Goal: Information Seeking & Learning: Learn about a topic

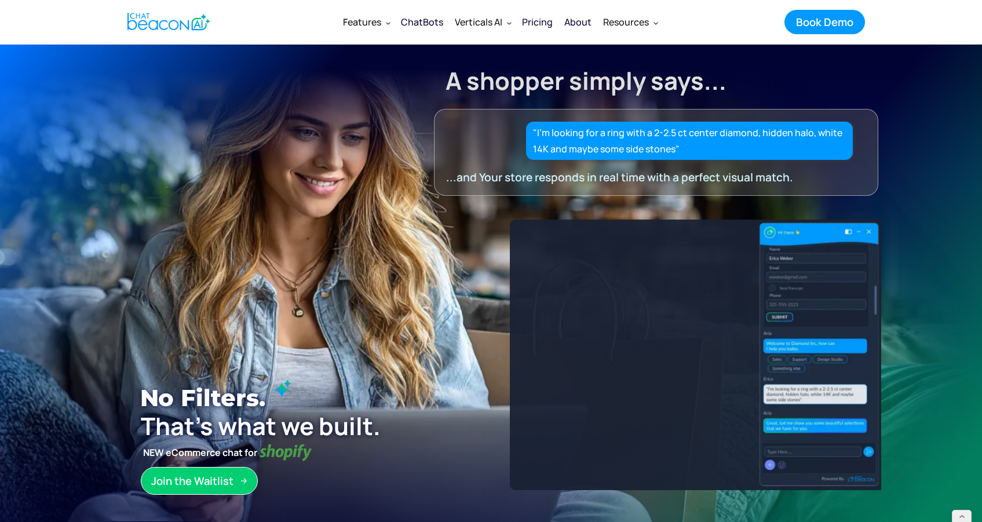
click at [428, 14] on div "ChatBots" at bounding box center [422, 22] width 42 height 16
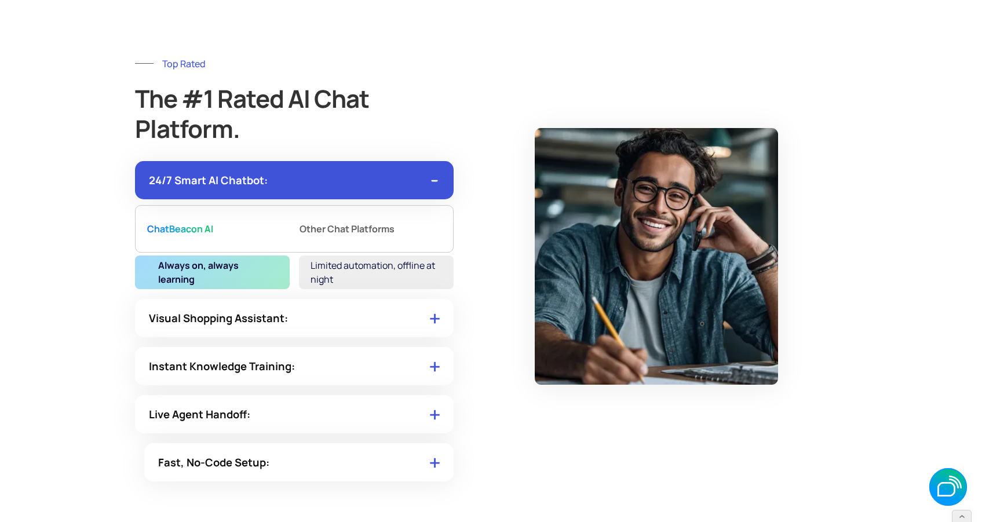
scroll to position [5011, 0]
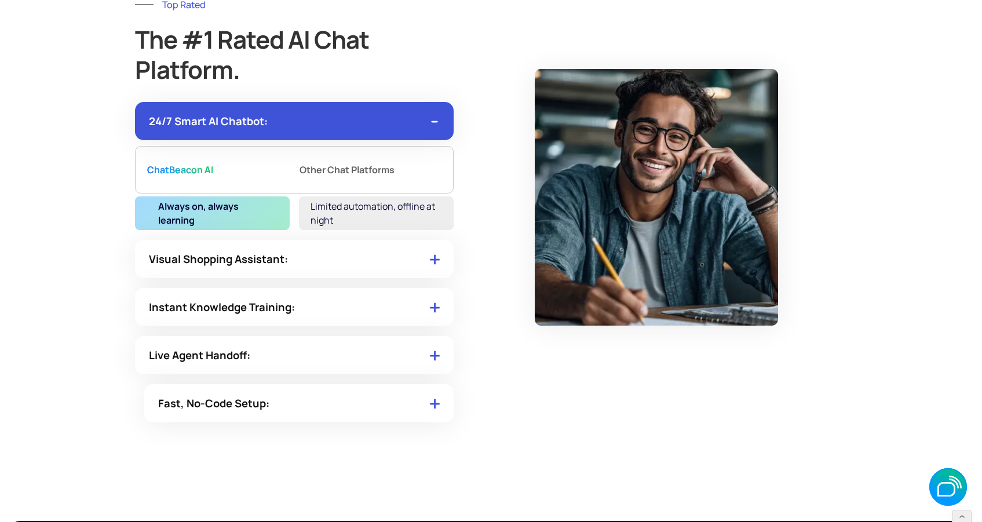
click at [368, 217] on div "Limited automation, offline at night" at bounding box center [376, 213] width 155 height 34
click at [368, 265] on div "Visual Shopping Assistant:" at bounding box center [294, 259] width 319 height 38
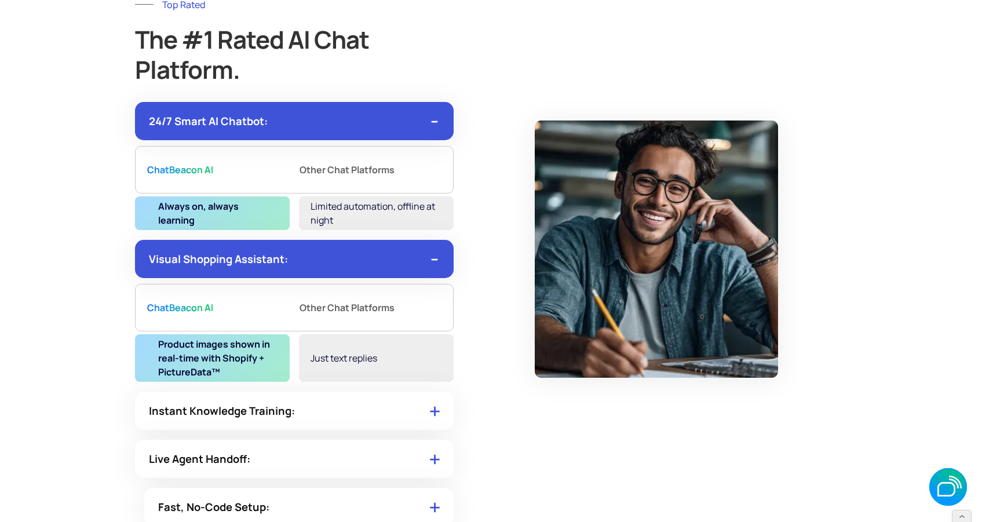
click at [334, 416] on div "Instant Knowledge Training:" at bounding box center [294, 411] width 319 height 38
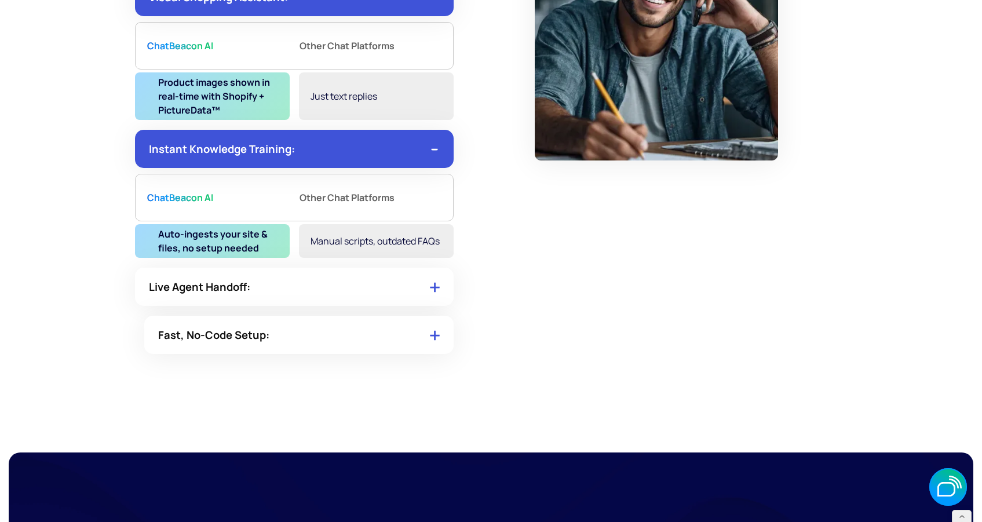
scroll to position [5274, 0]
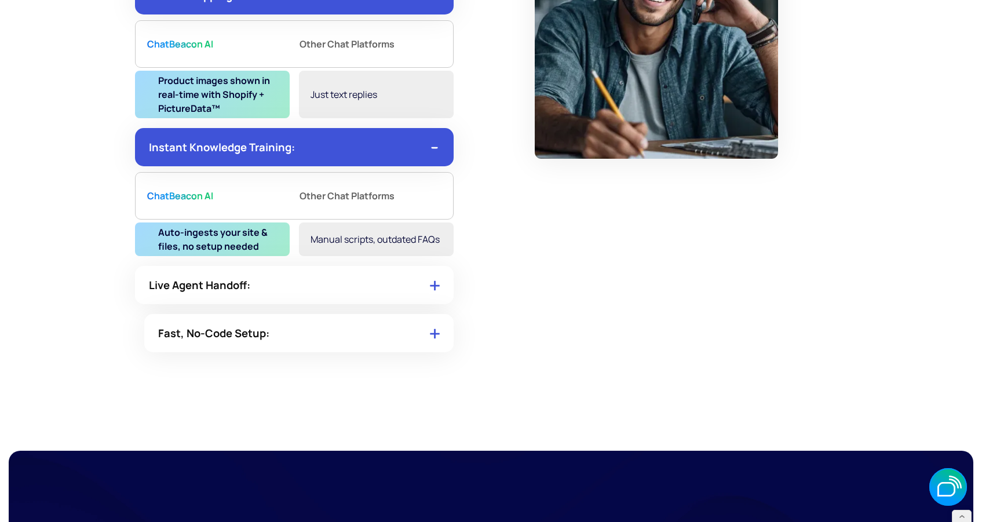
click at [397, 291] on div "Live Agent Handoff:" at bounding box center [294, 285] width 319 height 38
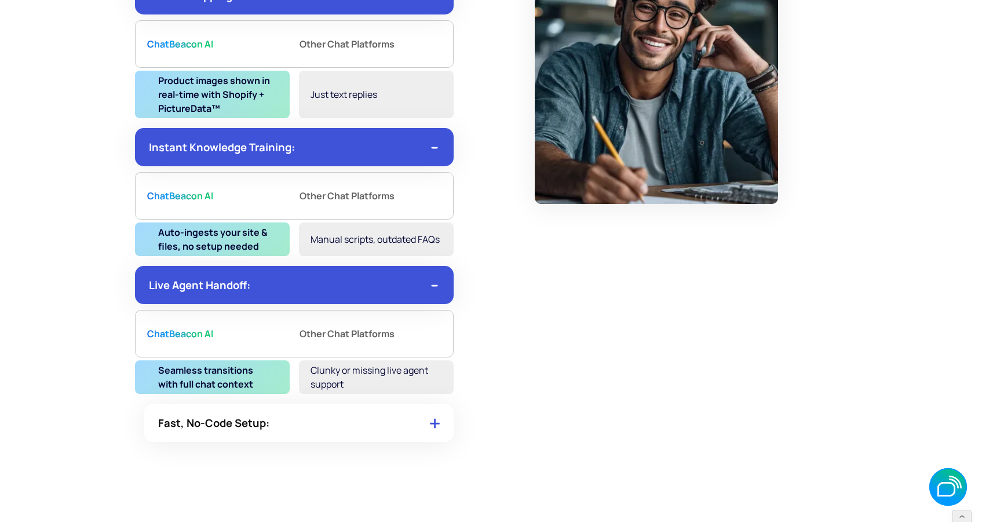
click at [379, 423] on div "Fast, No-Code Setup:" at bounding box center [298, 423] width 309 height 38
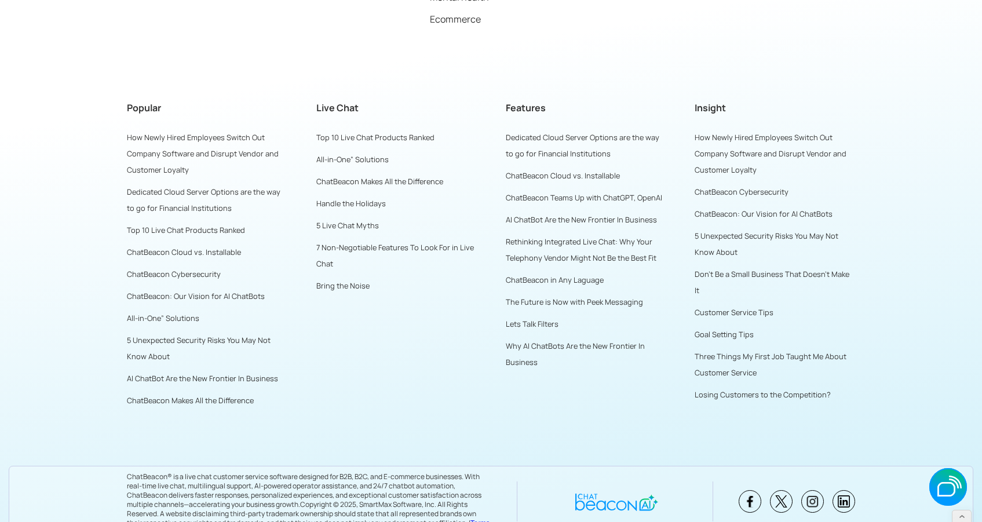
scroll to position [6405, 0]
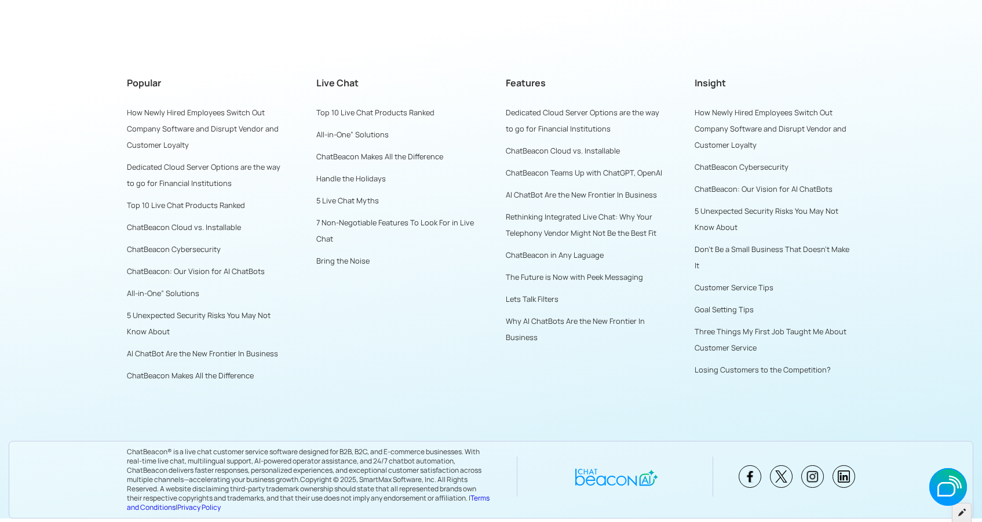
click at [963, 515] on icon at bounding box center [962, 512] width 8 height 8
